Goal: Transaction & Acquisition: Download file/media

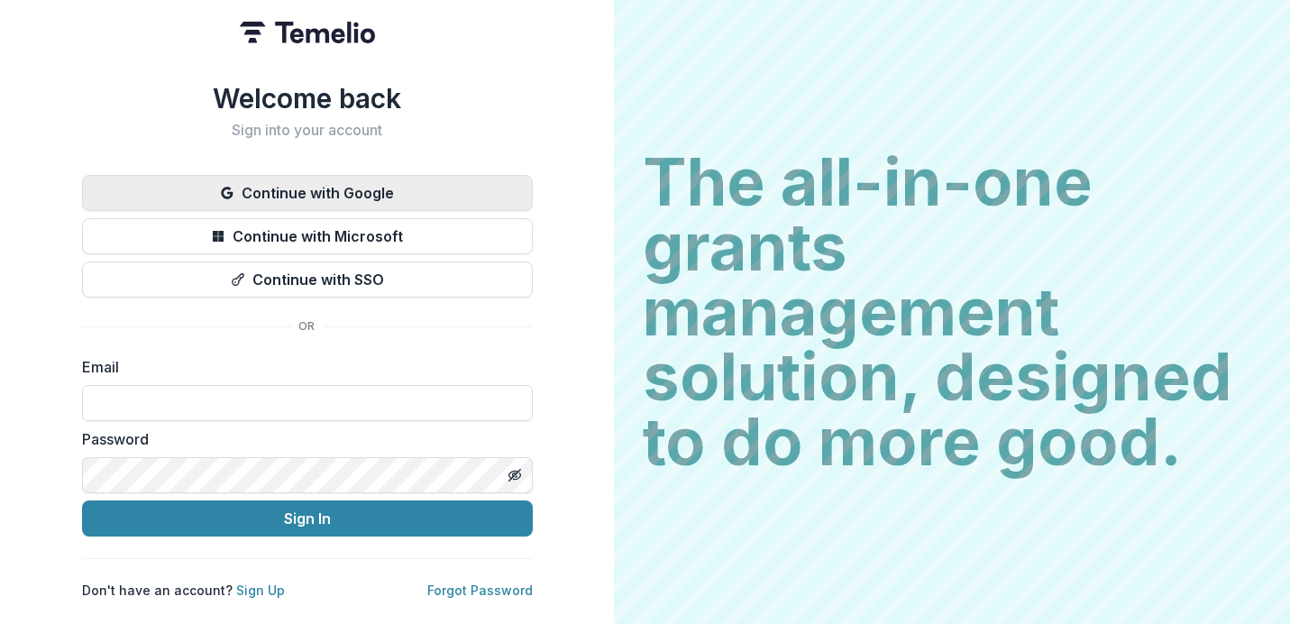
click at [410, 184] on button "Continue with Google" at bounding box center [307, 193] width 451 height 36
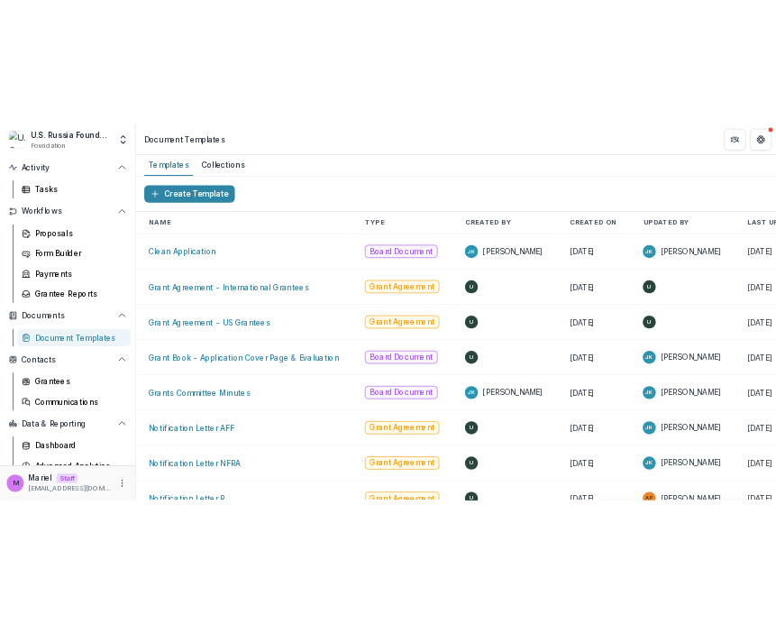
scroll to position [164, 0]
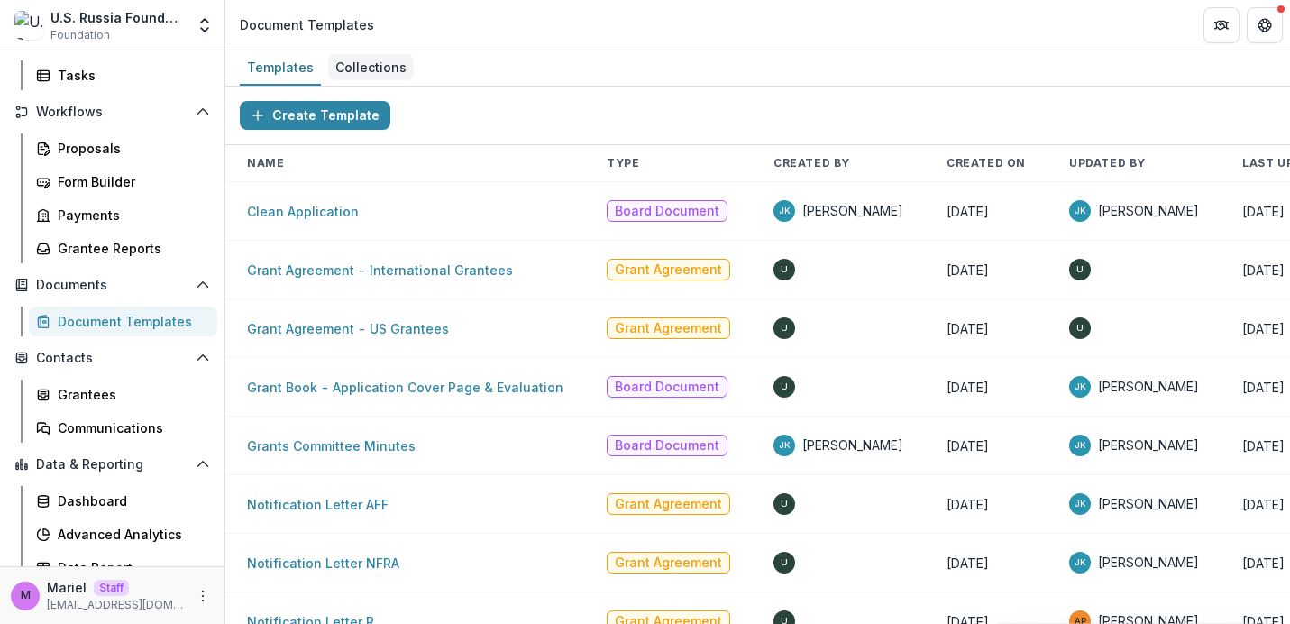
click at [362, 57] on div "Collections" at bounding box center [371, 67] width 86 height 26
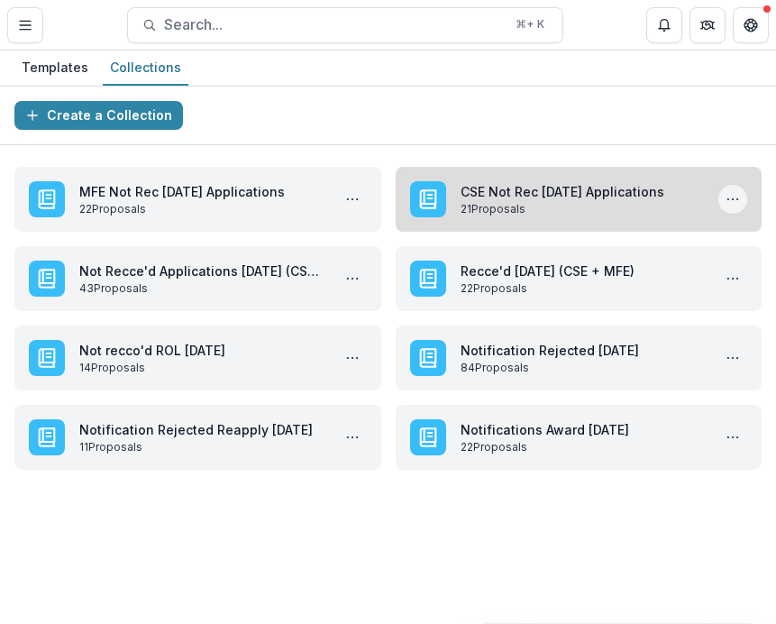
click at [735, 200] on icon "More CSE Not Rec Oct '25 Applications Actions" at bounding box center [733, 199] width 14 height 14
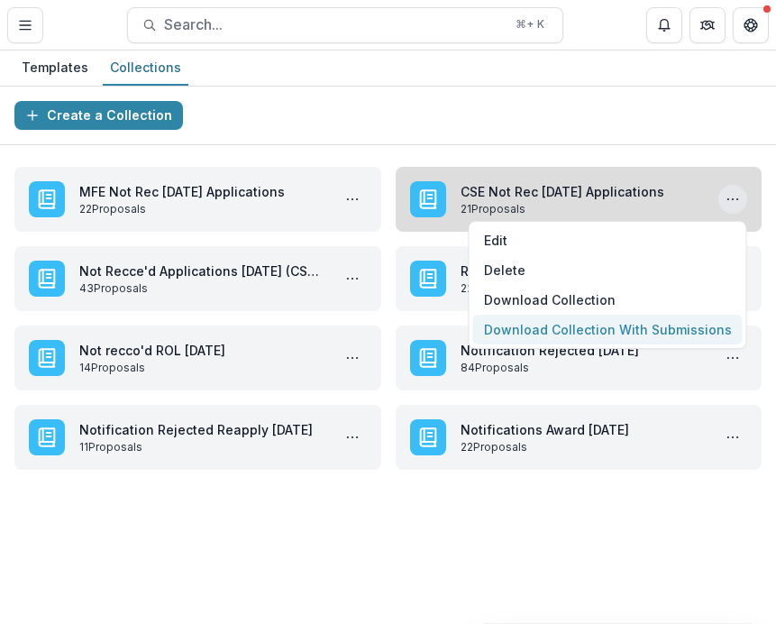
click at [577, 329] on button "Download Collection With Submissions" at bounding box center [608, 330] width 270 height 30
